Goal: Check status: Check status

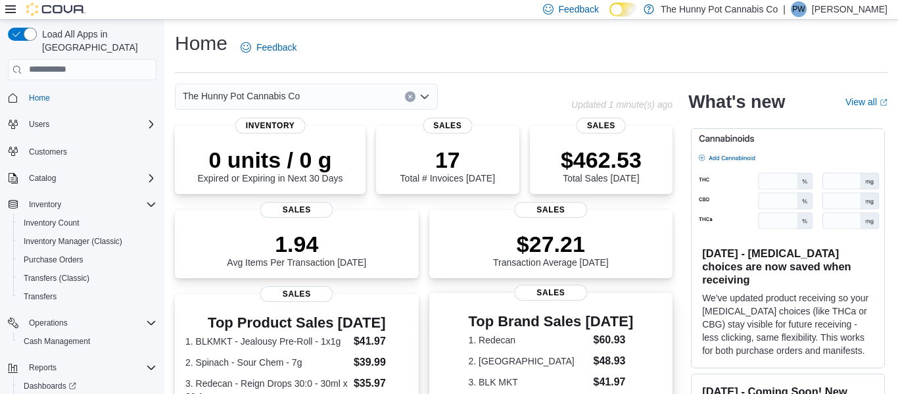
click at [444, 373] on div "Top Brand Sales [DATE] 1. Redecan $60.93 2. [PERSON_NAME] $48.93 3. BLK MKT $41…" at bounding box center [551, 370] width 223 height 124
